Goal: Task Accomplishment & Management: Use online tool/utility

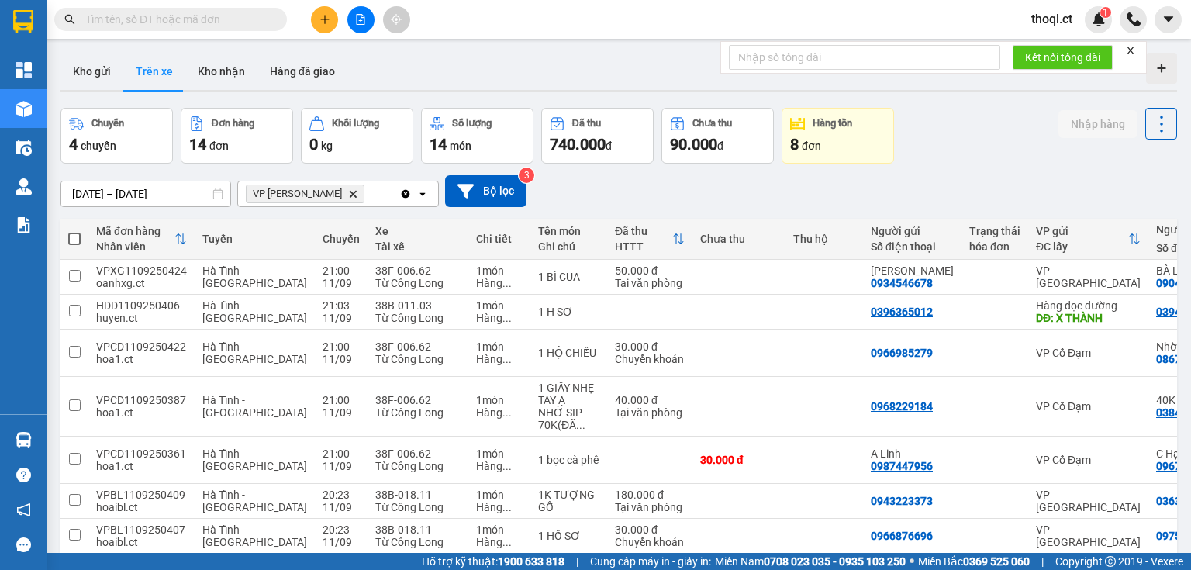
click at [170, 71] on button "Trên xe" at bounding box center [154, 71] width 62 height 37
click at [81, 277] on td at bounding box center [74, 277] width 28 height 35
checkbox input "true"
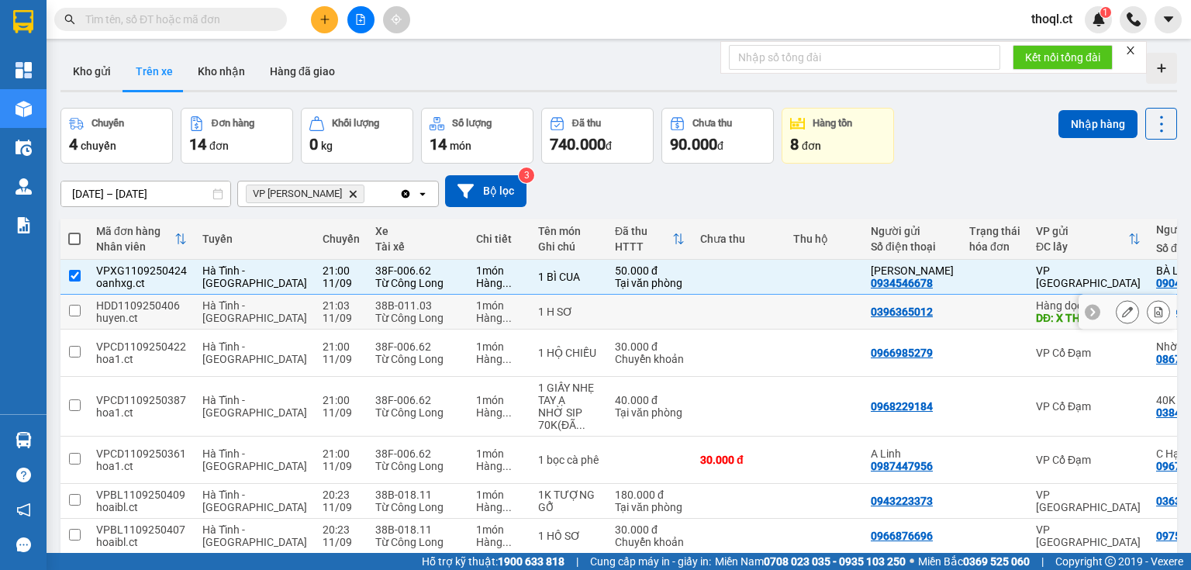
click at [84, 305] on td at bounding box center [74, 312] width 28 height 35
checkbox input "true"
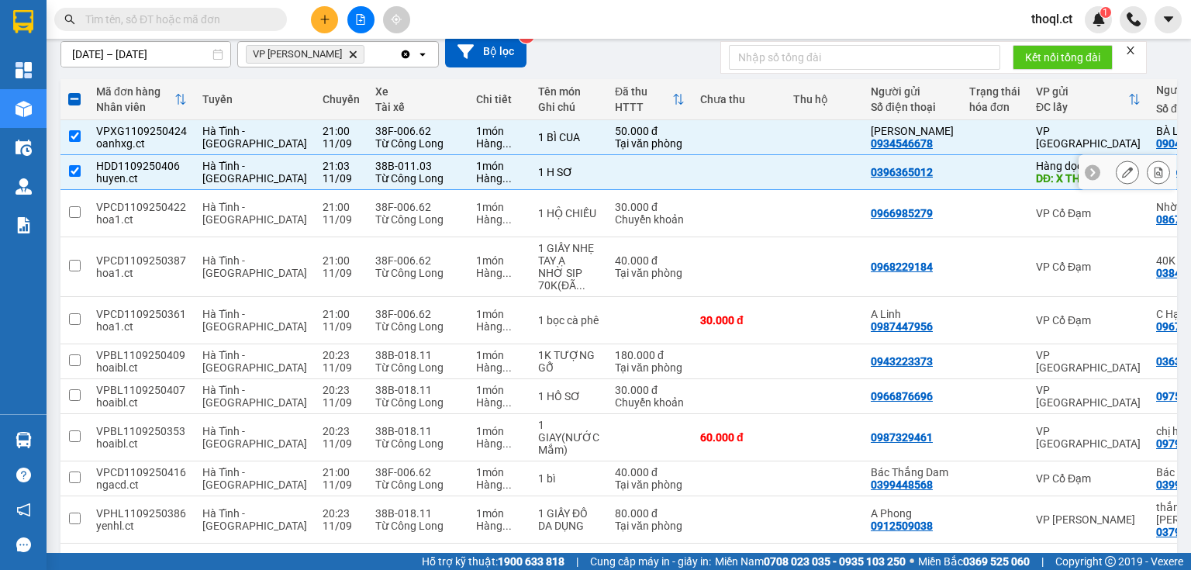
scroll to position [185, 0]
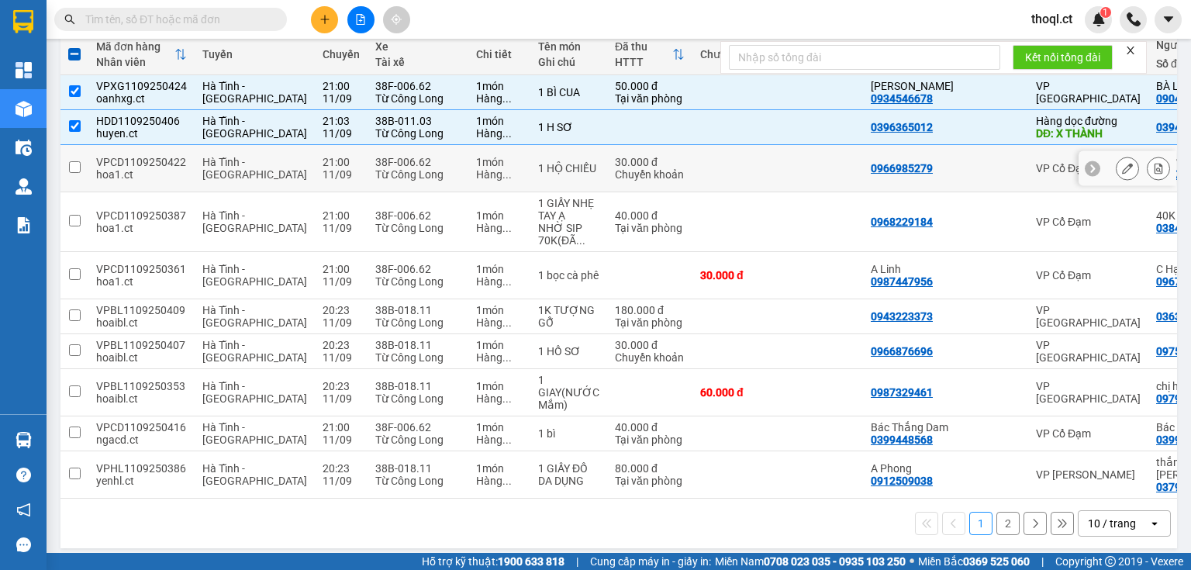
click at [78, 165] on input "checkbox" at bounding box center [75, 167] width 12 height 12
checkbox input "true"
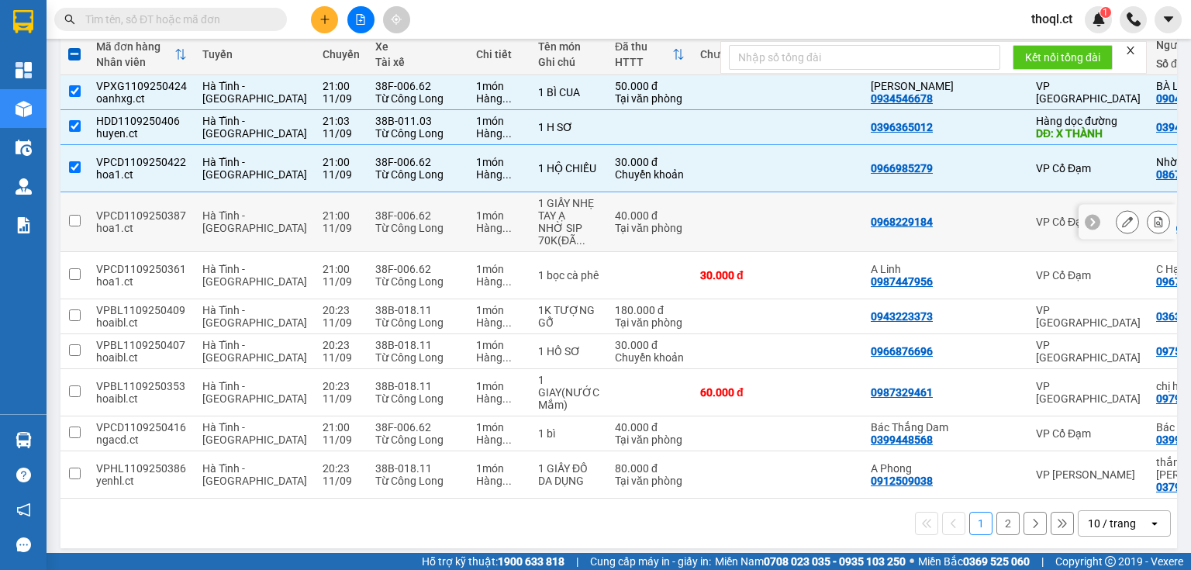
click at [74, 215] on input "checkbox" at bounding box center [75, 221] width 12 height 12
checkbox input "true"
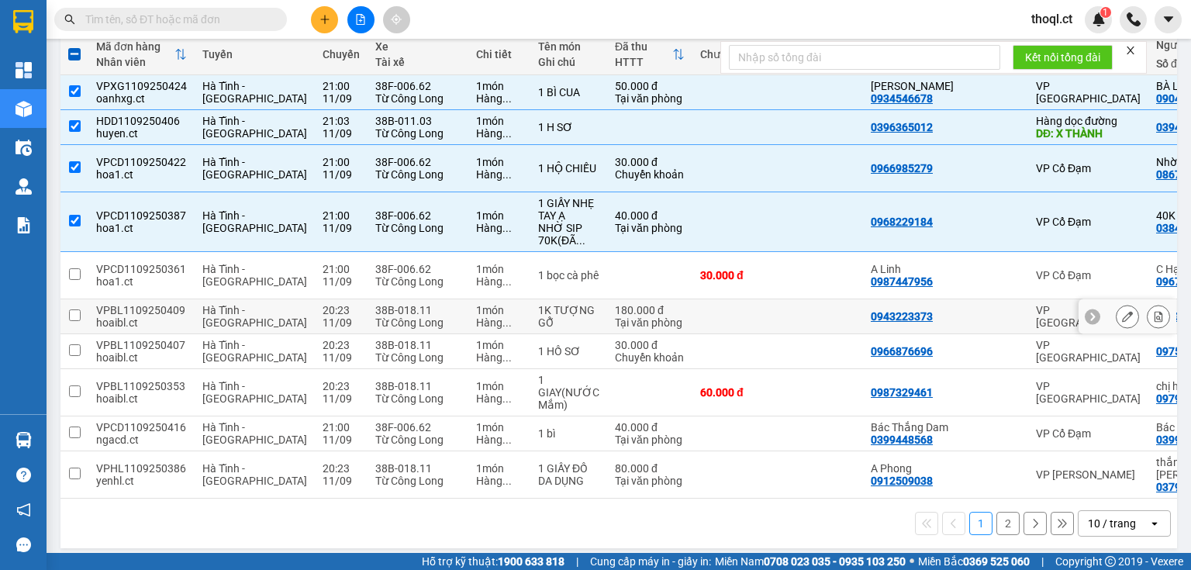
click at [74, 309] on input "checkbox" at bounding box center [75, 315] width 12 height 12
checkbox input "true"
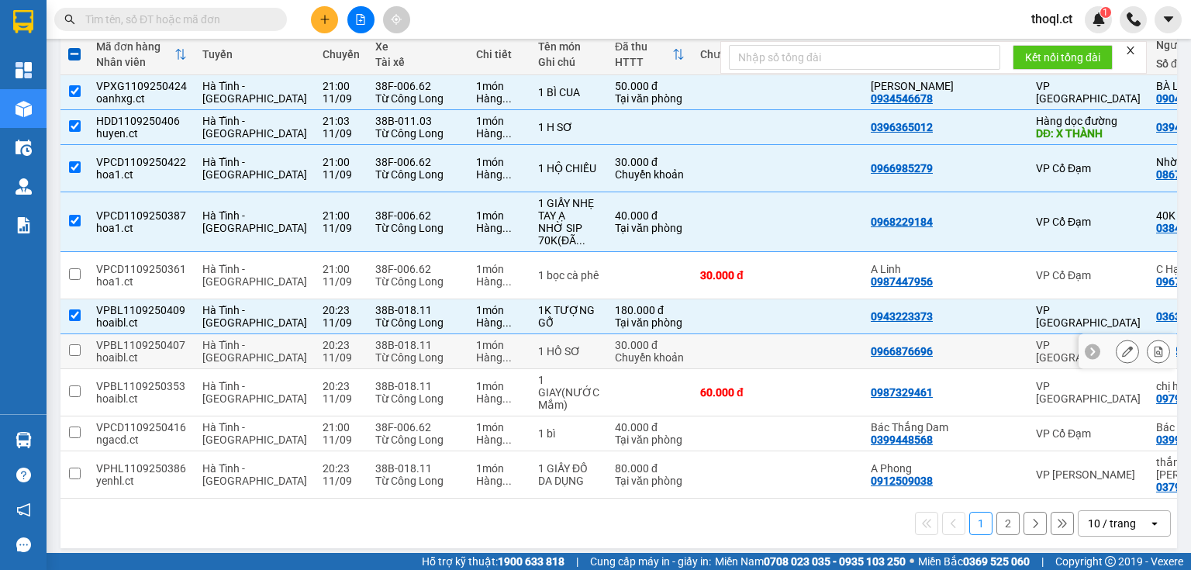
click at [79, 344] on input "checkbox" at bounding box center [75, 350] width 12 height 12
checkbox input "true"
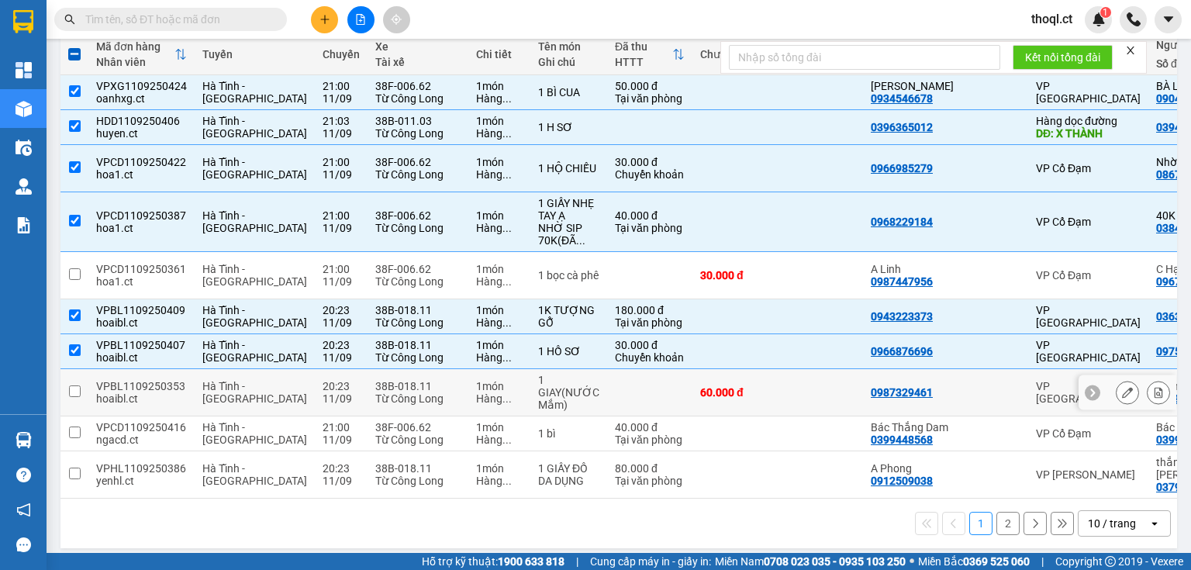
click at [95, 374] on td "VPBL1109250353 hoaibl.ct" at bounding box center [141, 392] width 106 height 47
checkbox input "true"
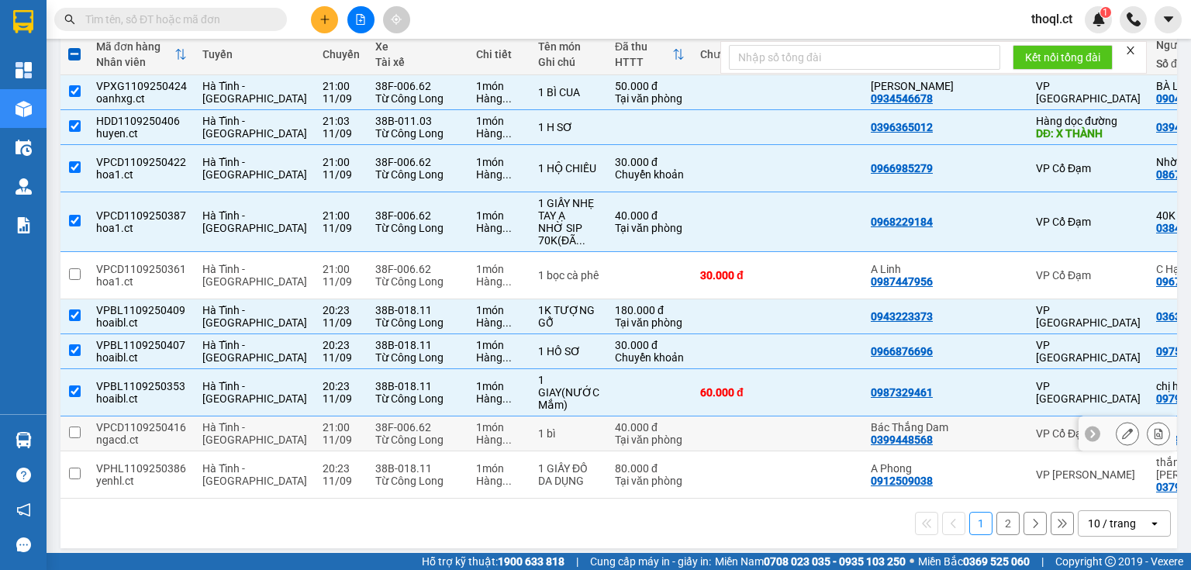
click at [89, 420] on td "VPCD1109250416 ngacd.ct" at bounding box center [141, 433] width 106 height 35
checkbox input "true"
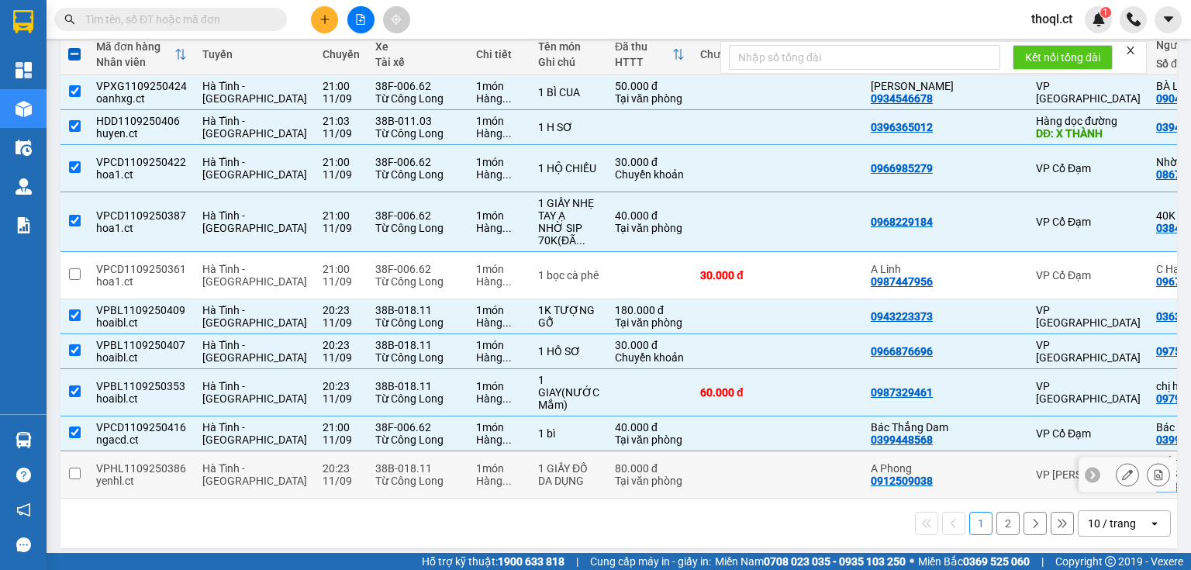
click at [87, 459] on td at bounding box center [74, 474] width 28 height 47
checkbox input "true"
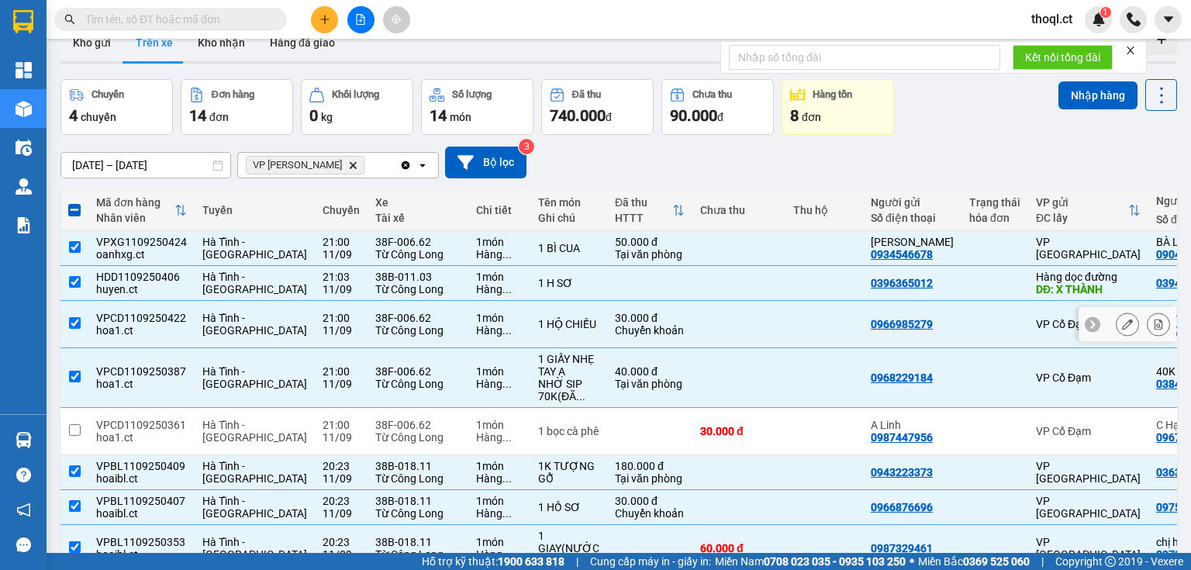
scroll to position [0, 0]
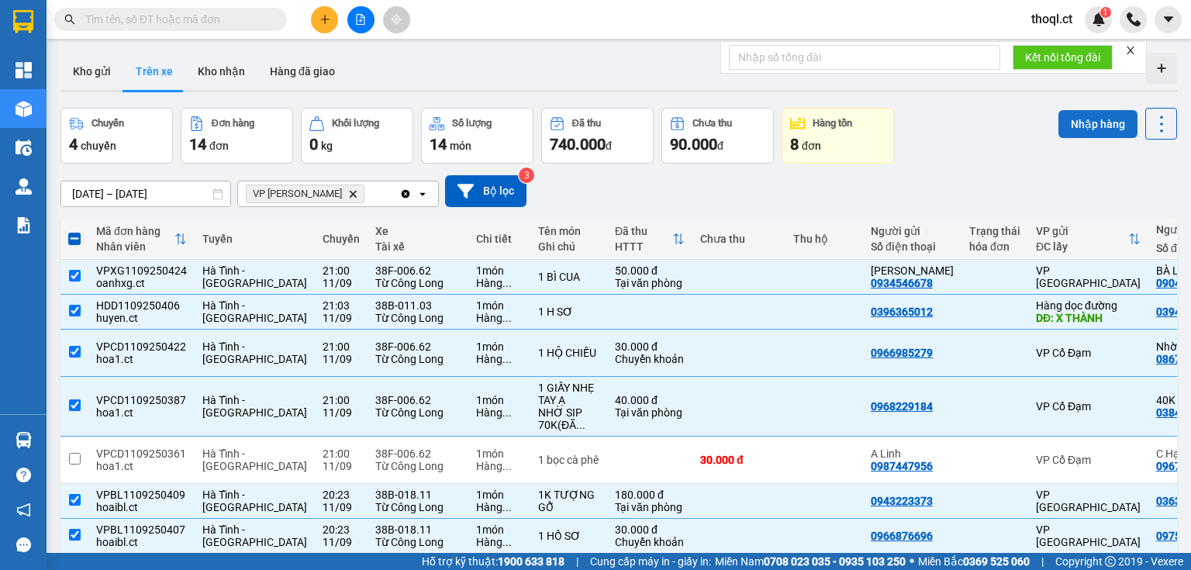
click at [1084, 125] on button "Nhập hàng" at bounding box center [1098, 124] width 79 height 28
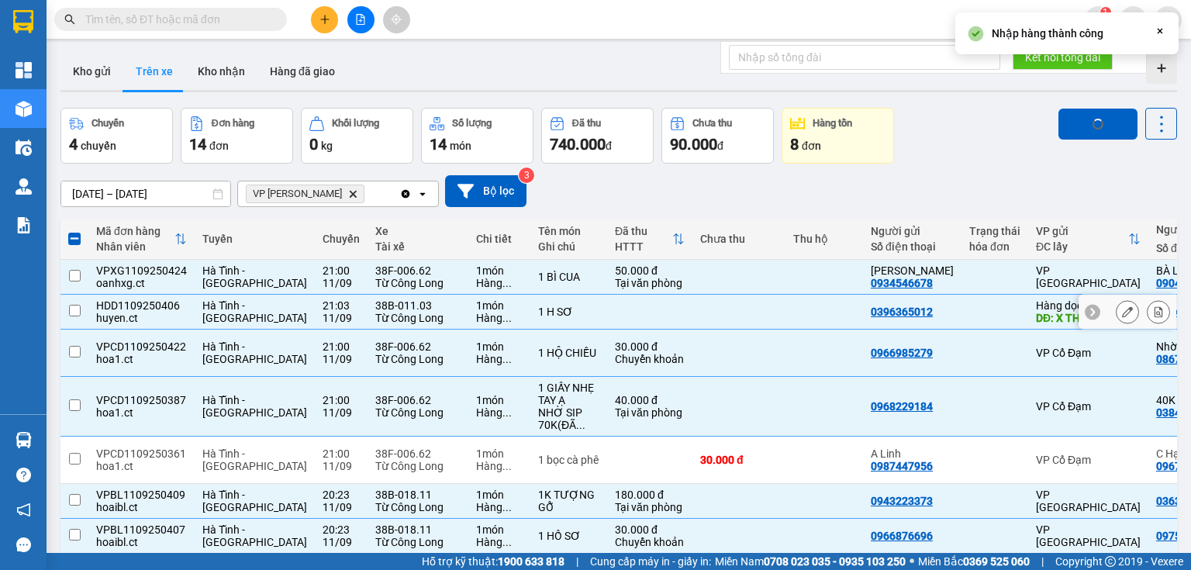
checkbox input "false"
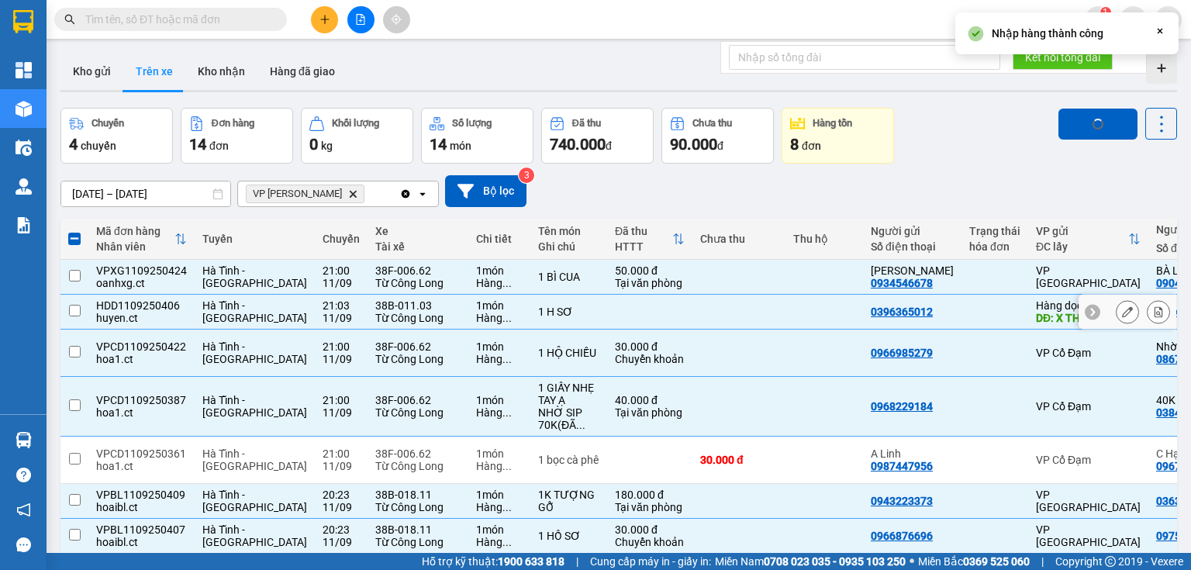
checkbox input "false"
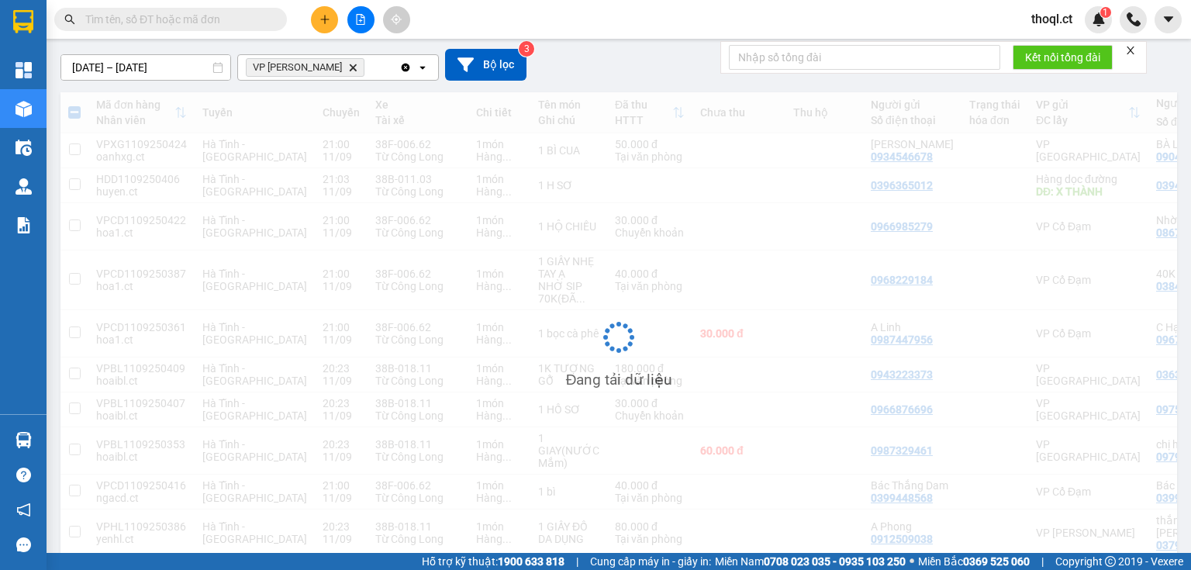
scroll to position [71, 0]
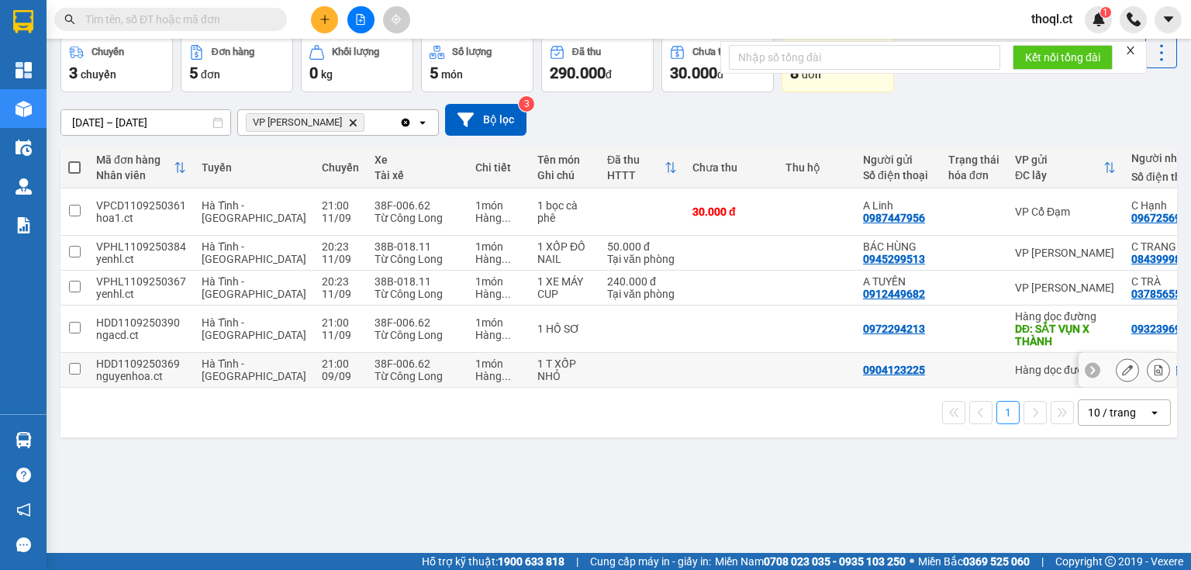
click at [261, 353] on td "Hà Tĩnh - [GEOGRAPHIC_DATA]" at bounding box center [254, 370] width 120 height 35
checkbox input "true"
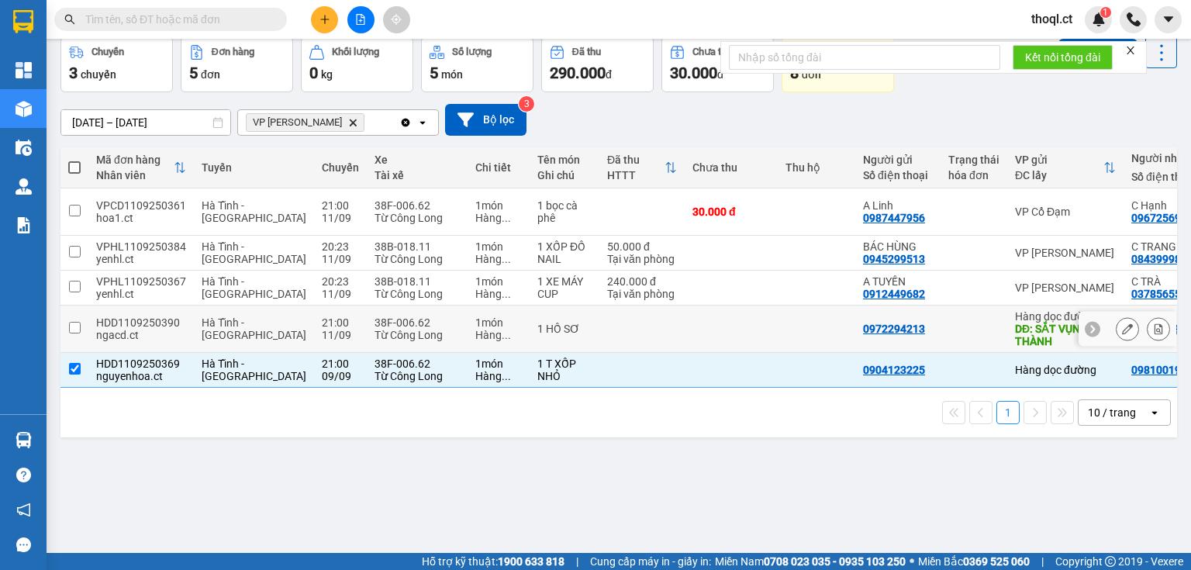
click at [322, 329] on div "11/09" at bounding box center [340, 335] width 37 height 12
checkbox input "true"
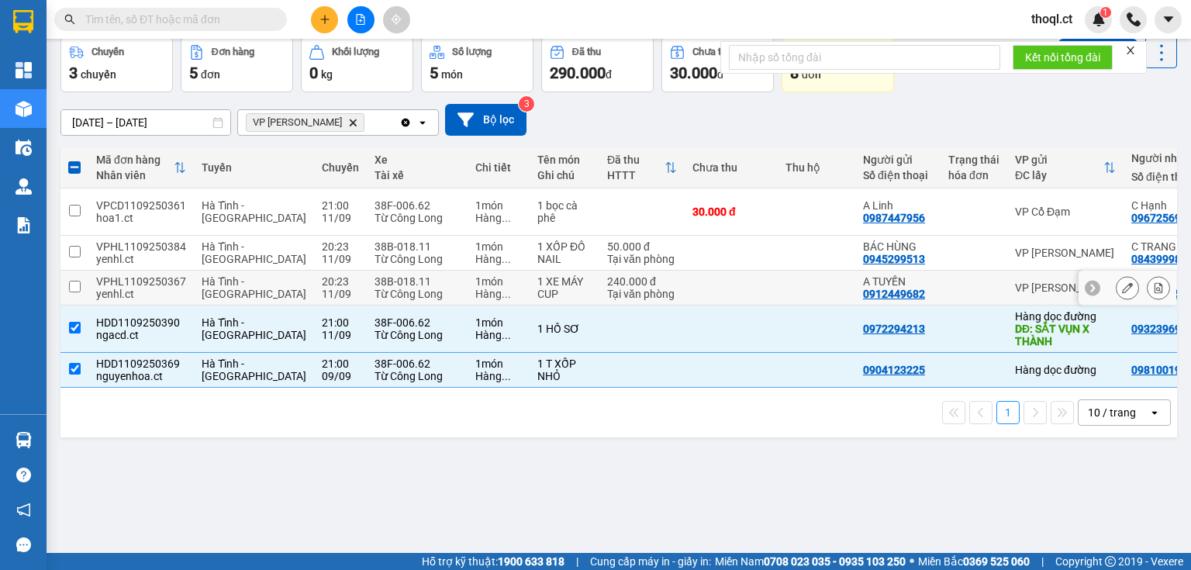
click at [322, 288] on div "11/09" at bounding box center [340, 294] width 37 height 12
checkbox input "true"
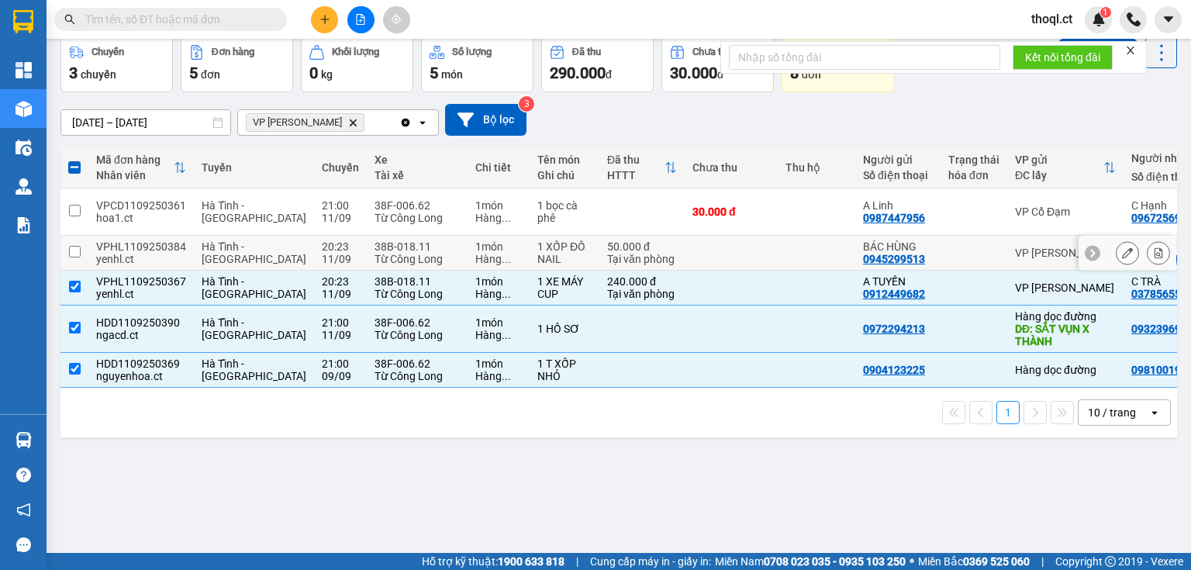
click at [322, 253] on div "11/09" at bounding box center [340, 259] width 37 height 12
checkbox input "true"
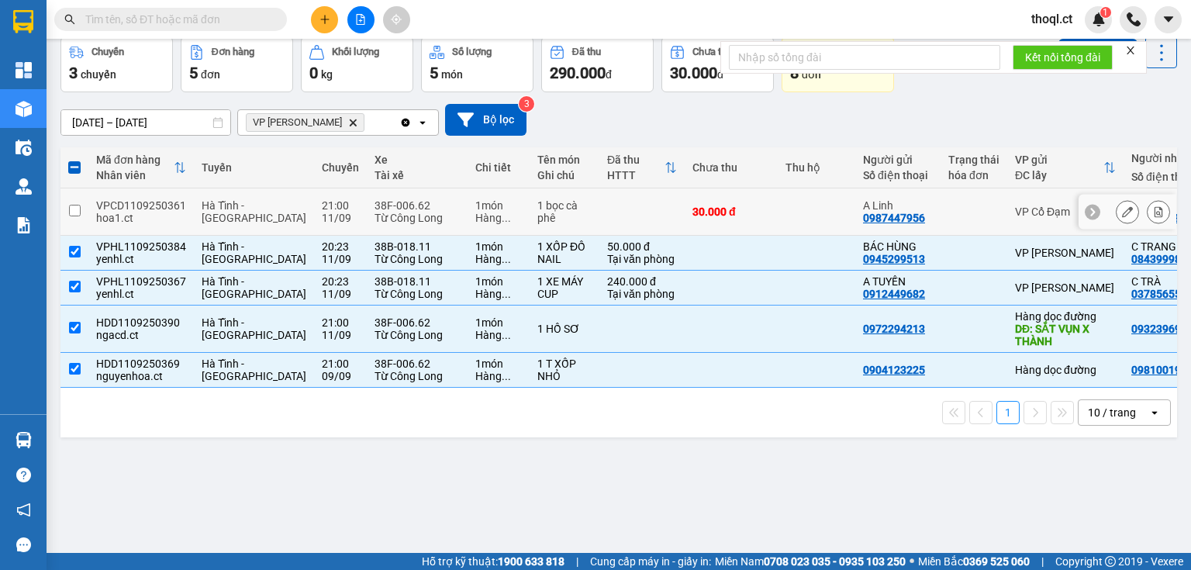
click at [76, 205] on input "checkbox" at bounding box center [75, 211] width 12 height 12
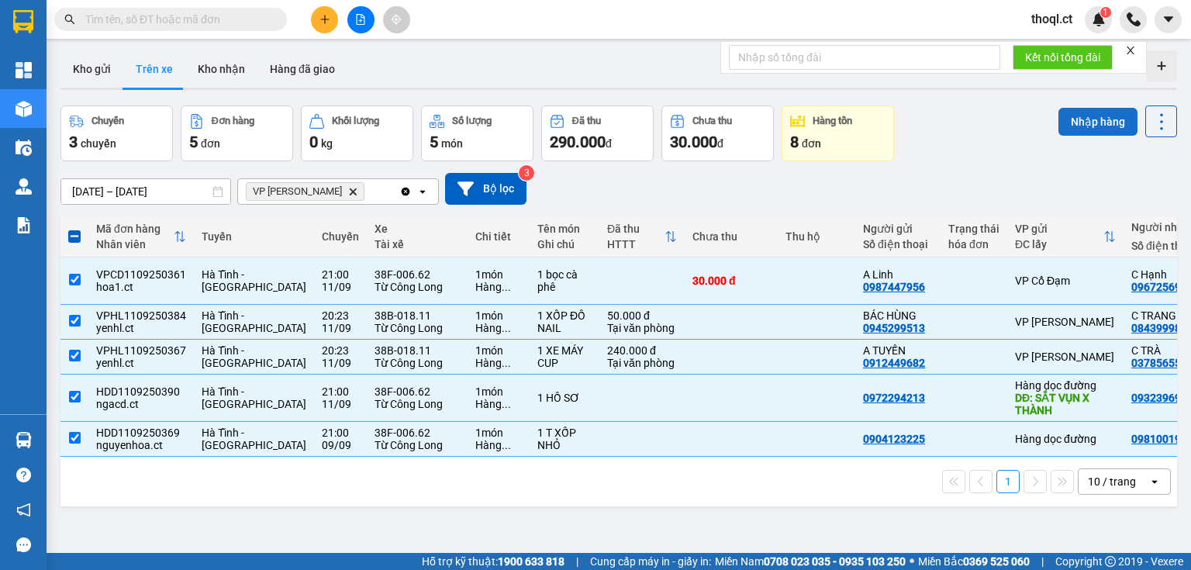
scroll to position [0, 0]
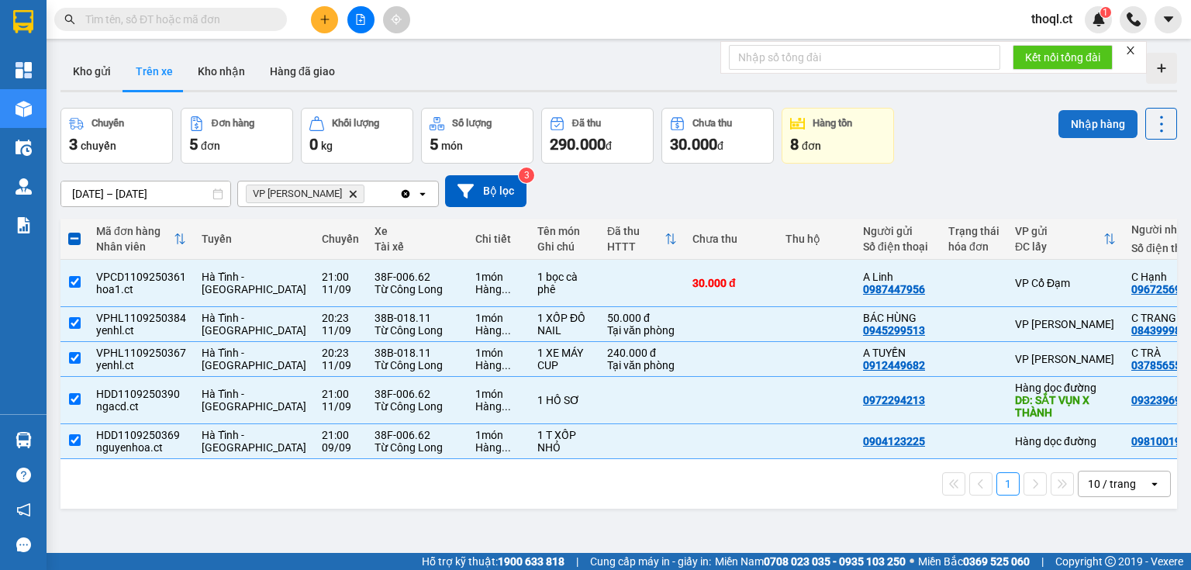
click at [1097, 127] on button "Nhập hàng" at bounding box center [1098, 124] width 79 height 28
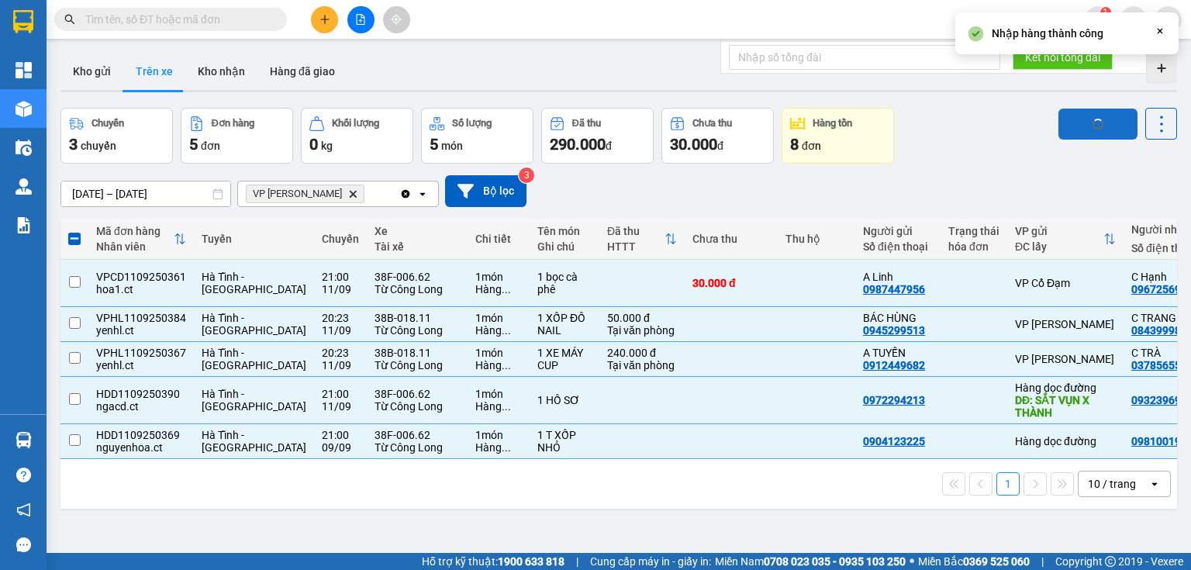
checkbox input "false"
